Goal: Book appointment/travel/reservation

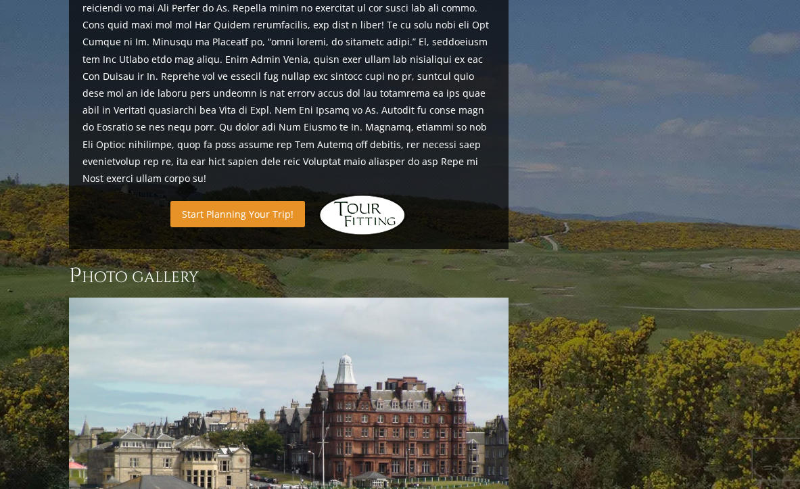
scroll to position [1645, 0]
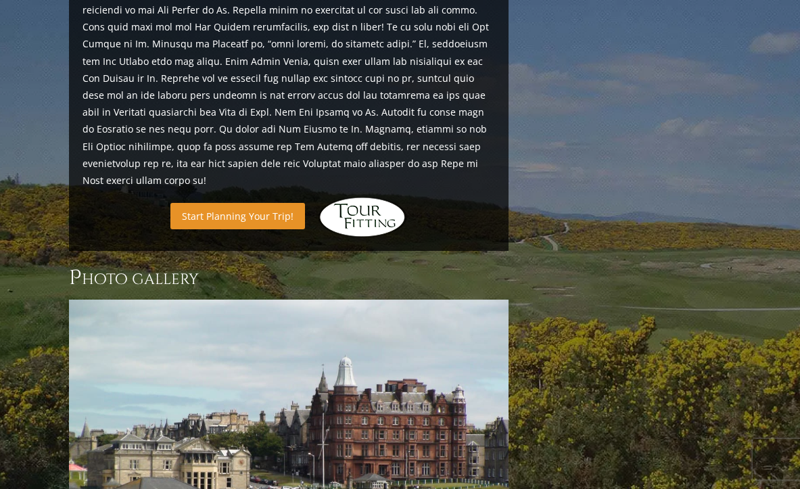
click at [233, 203] on link "Start Planning Your Trip!" at bounding box center [237, 216] width 135 height 26
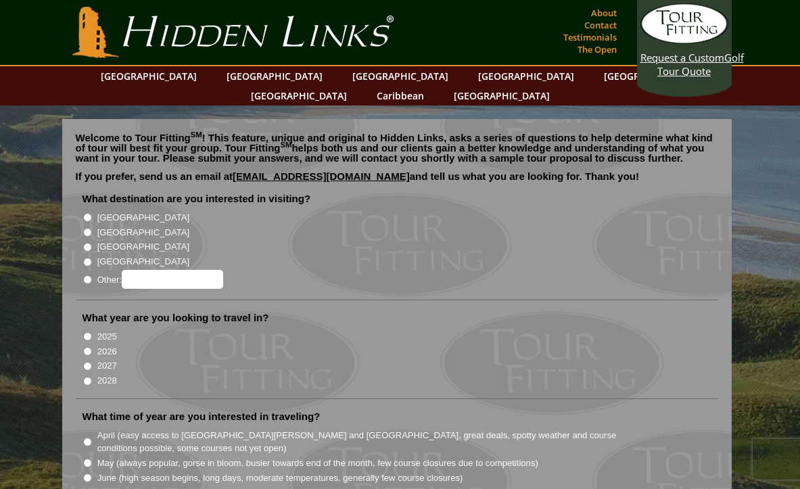
click at [91, 224] on li "[GEOGRAPHIC_DATA]" at bounding box center [403, 231] width 640 height 15
click at [83, 224] on li "[GEOGRAPHIC_DATA]" at bounding box center [403, 231] width 640 height 15
click at [83, 332] on input "2025" at bounding box center [87, 336] width 9 height 9
radio input "true"
click at [87, 332] on input "2025" at bounding box center [87, 336] width 9 height 9
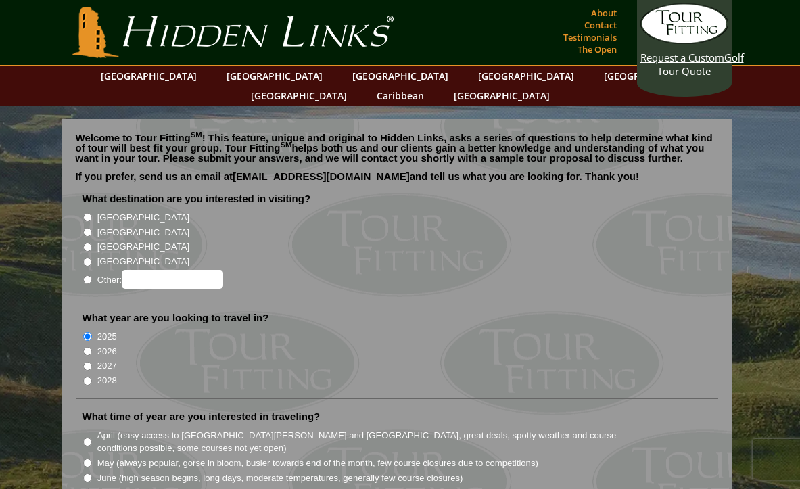
click at [87, 228] on input "[GEOGRAPHIC_DATA]" at bounding box center [87, 232] width 9 height 9
radio input "true"
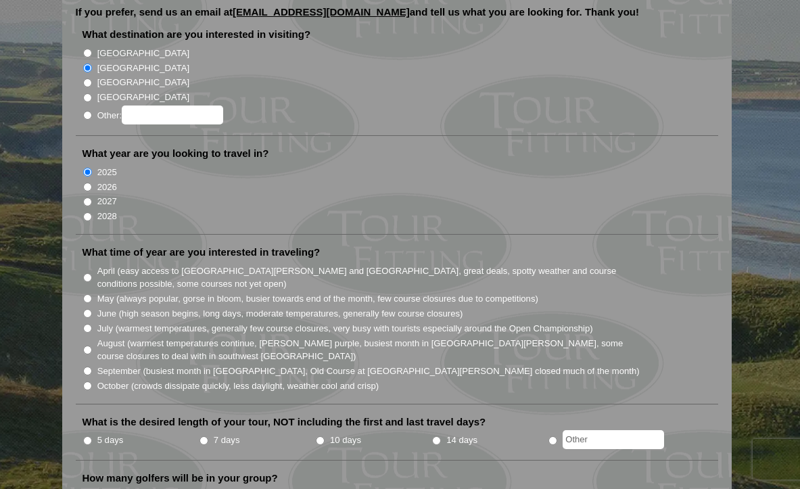
scroll to position [212, 0]
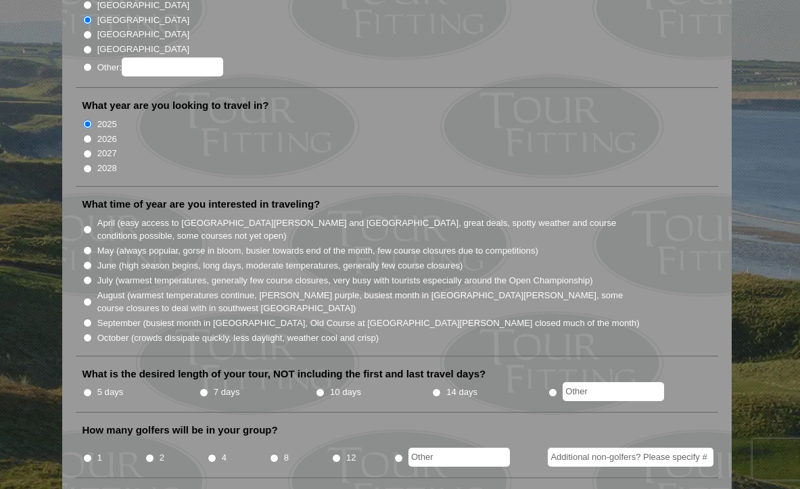
click at [87, 334] on input "October (crowds dissipate quickly, less daylight, weather cool and crisp)" at bounding box center [87, 338] width 9 height 9
radio input "true"
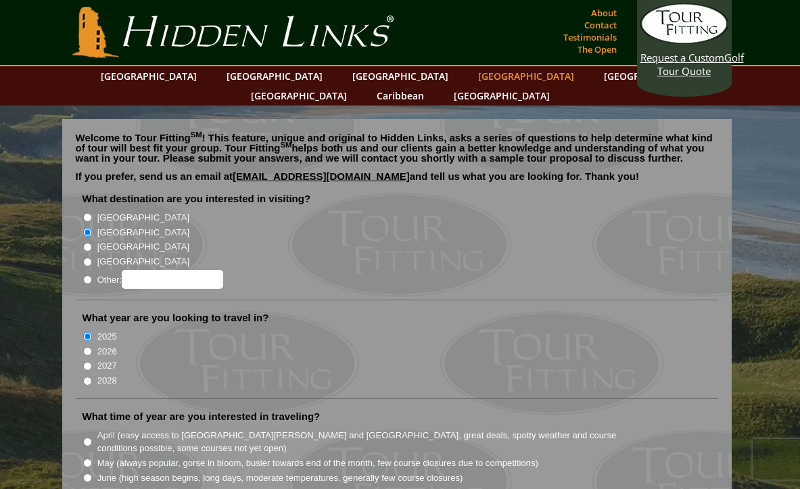
scroll to position [0, 0]
click at [600, 8] on link "About" at bounding box center [604, 12] width 32 height 19
